Goal: Transaction & Acquisition: Purchase product/service

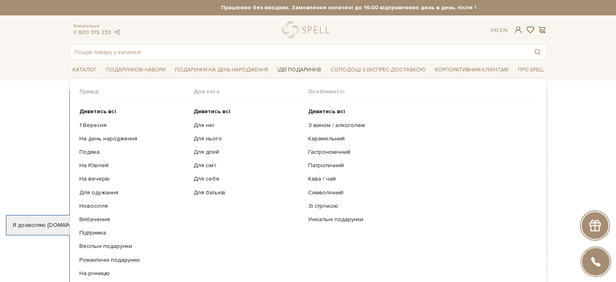
click at [308, 69] on span "Ідеї подарунків" at bounding box center [299, 70] width 50 height 13
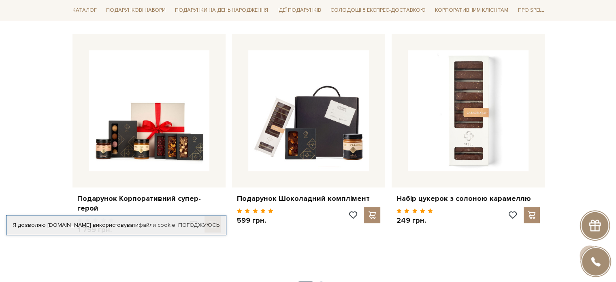
scroll to position [365, 0]
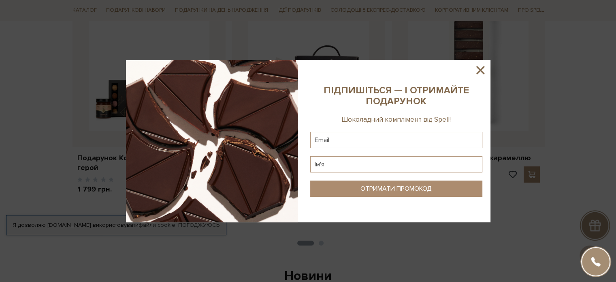
click at [480, 69] on icon at bounding box center [481, 70] width 8 height 8
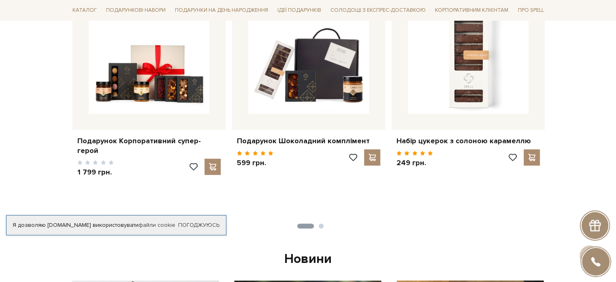
scroll to position [324, 0]
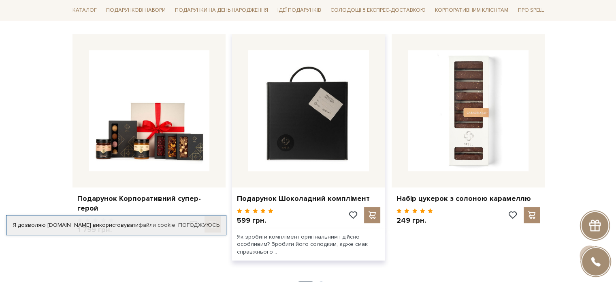
click at [310, 132] on img at bounding box center [308, 110] width 121 height 121
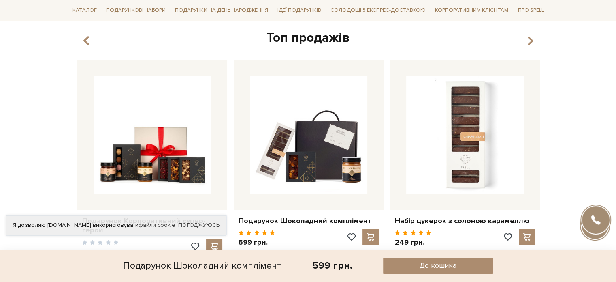
scroll to position [770, 0]
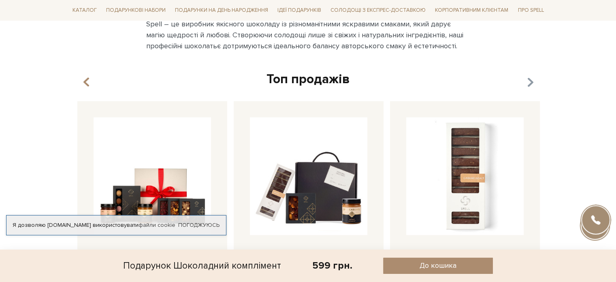
click at [530, 80] on icon "button" at bounding box center [530, 82] width 7 height 14
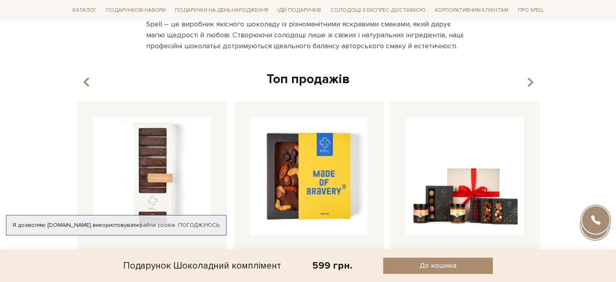
click at [530, 80] on icon "button" at bounding box center [530, 82] width 7 height 14
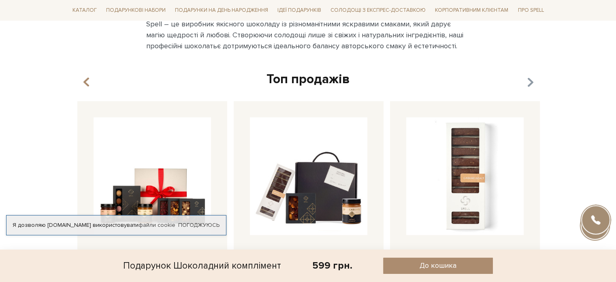
click at [530, 80] on icon "button" at bounding box center [530, 82] width 7 height 14
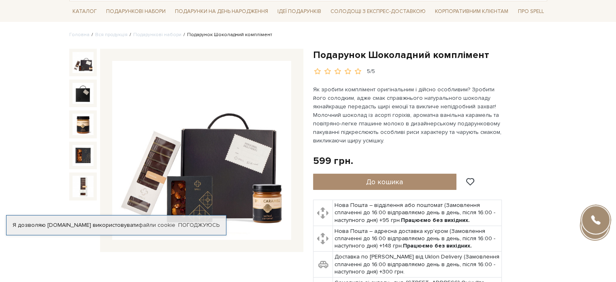
scroll to position [0, 0]
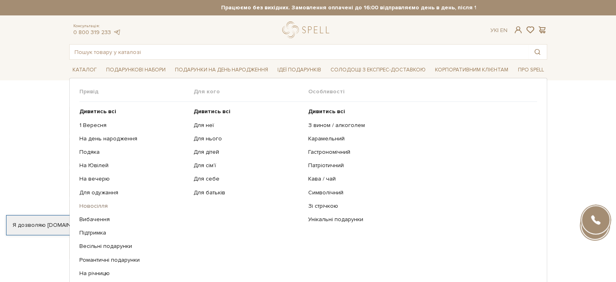
click at [87, 202] on link "Новосілля" at bounding box center [133, 205] width 109 height 7
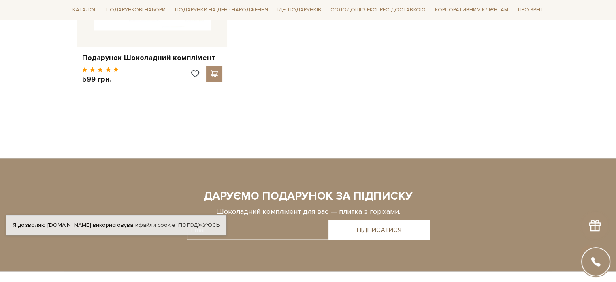
scroll to position [1476, 0]
